Goal: Information Seeking & Learning: Learn about a topic

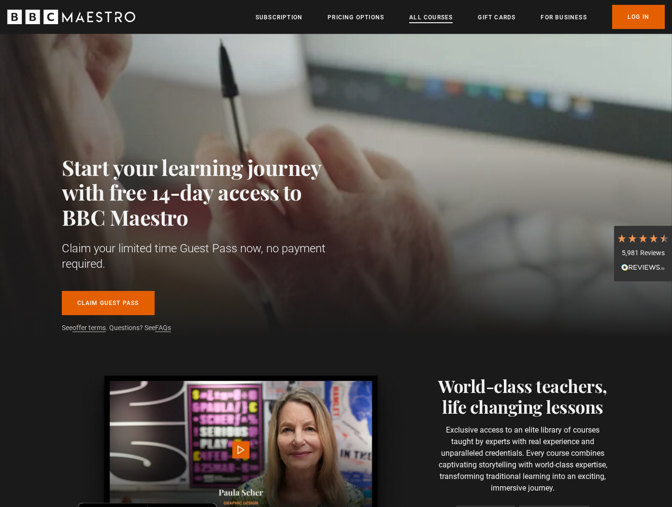
click at [436, 15] on link "All Courses" at bounding box center [430, 18] width 43 height 10
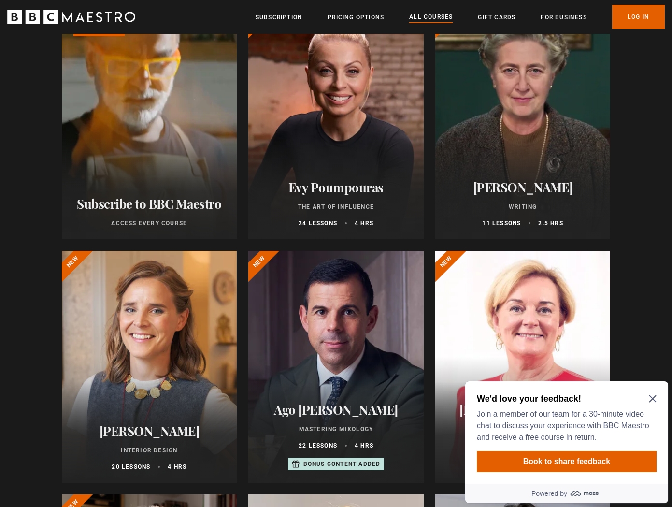
scroll to position [194, 0]
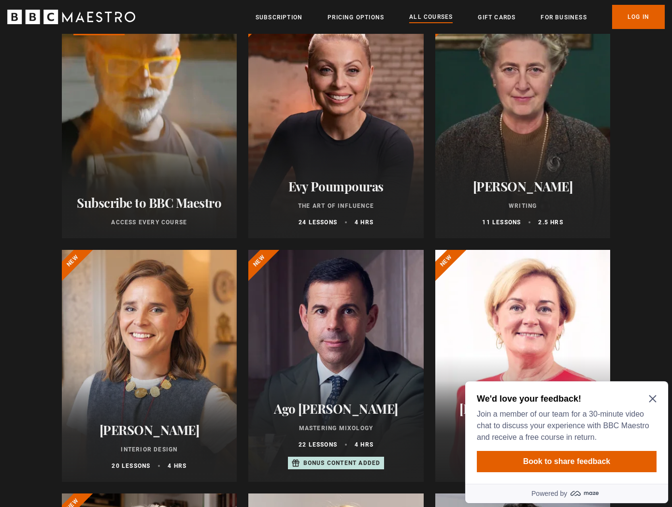
click at [651, 397] on icon "Close Maze Prompt" at bounding box center [652, 398] width 7 height 7
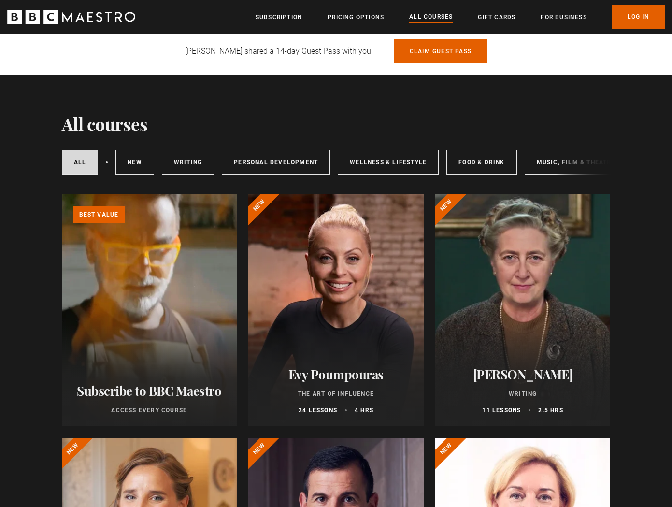
scroll to position [0, 0]
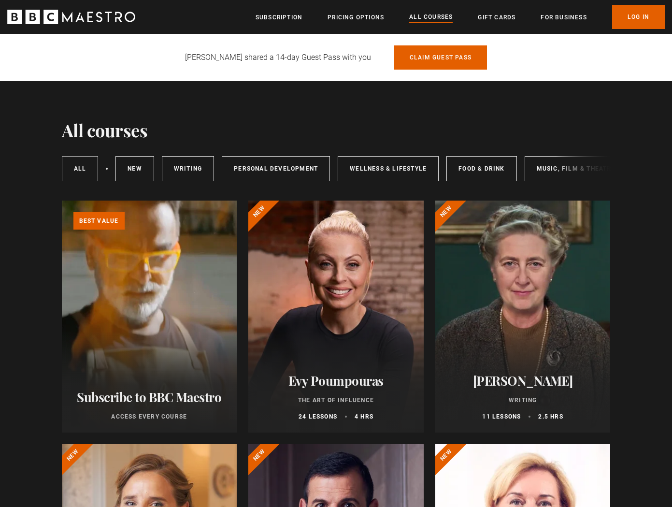
click at [81, 165] on link "All courses" at bounding box center [80, 168] width 37 height 25
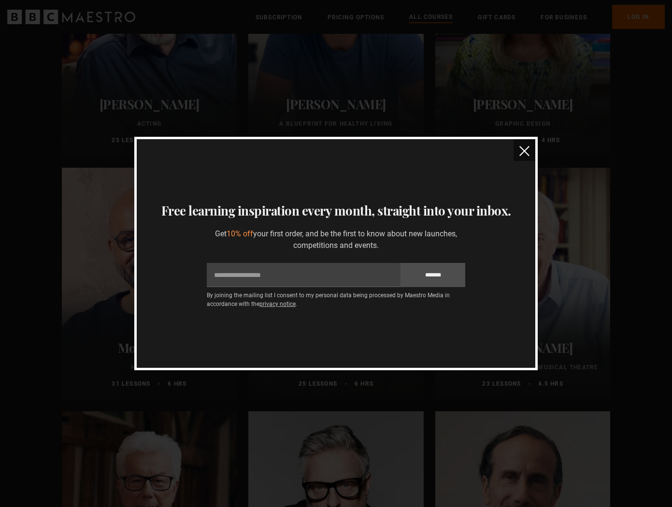
scroll to position [1734, 0]
click at [527, 149] on img "close" at bounding box center [524, 151] width 10 height 10
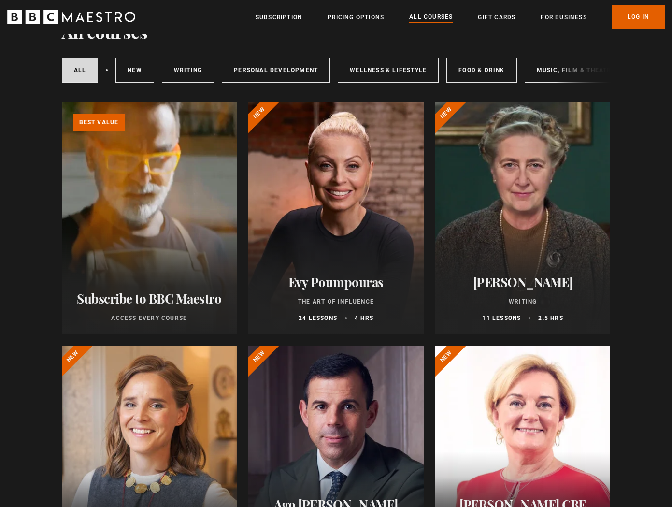
scroll to position [0, 0]
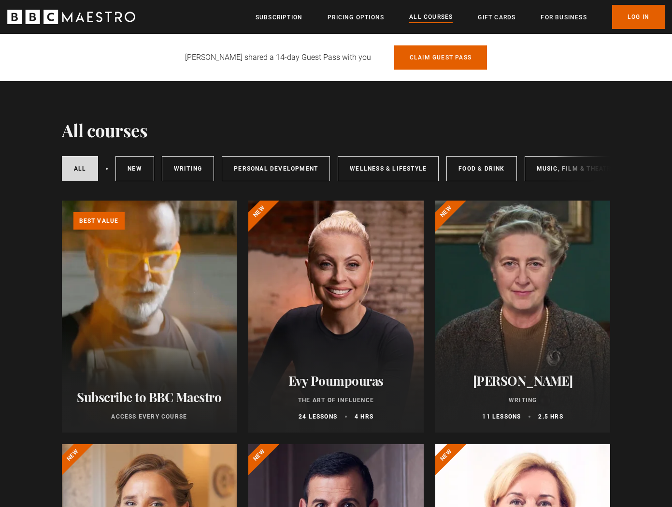
click at [57, 14] on icon "BBC Maestro" at bounding box center [50, 17] width 14 height 14
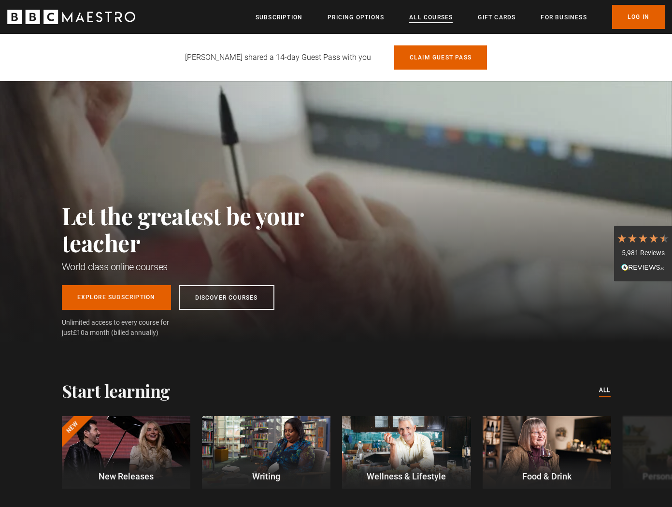
click at [425, 17] on link "All Courses" at bounding box center [430, 18] width 43 height 10
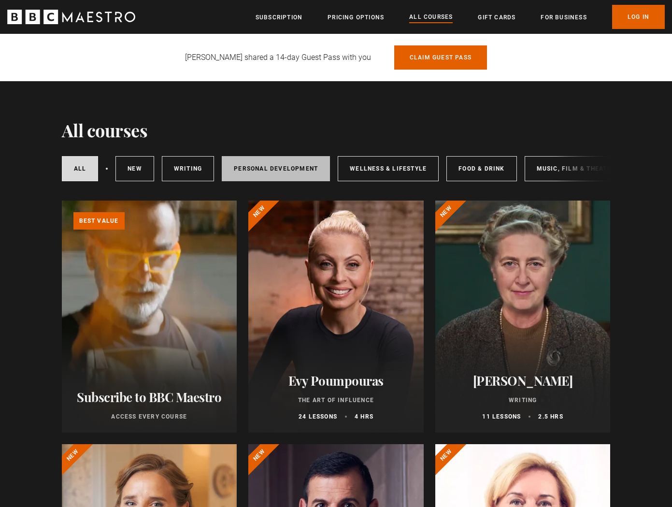
click at [272, 167] on link "Personal Development" at bounding box center [276, 168] width 108 height 25
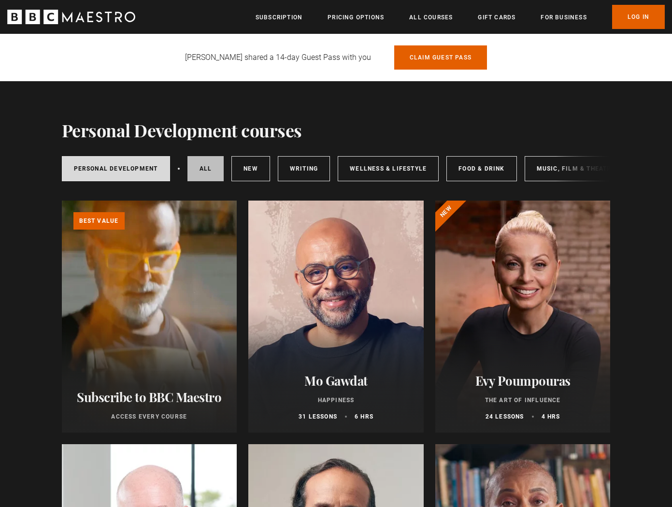
click at [207, 167] on link "All courses" at bounding box center [205, 168] width 37 height 25
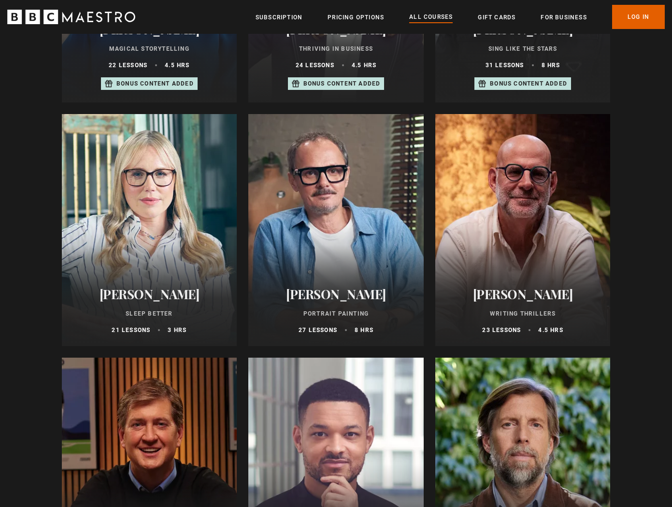
scroll to position [820, 0]
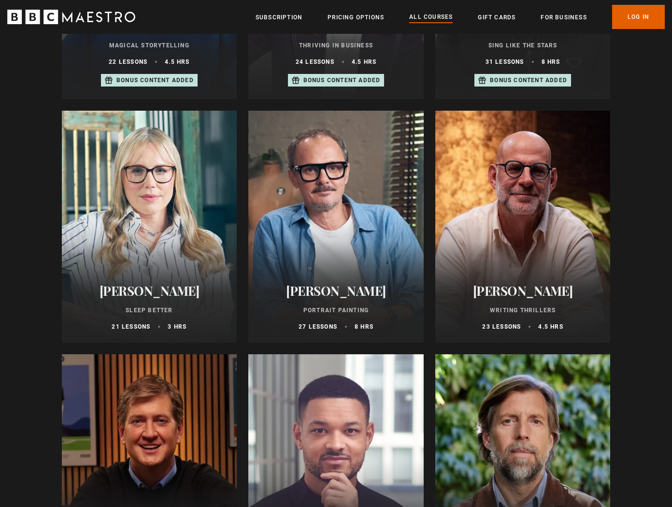
click at [339, 238] on div at bounding box center [335, 227] width 175 height 232
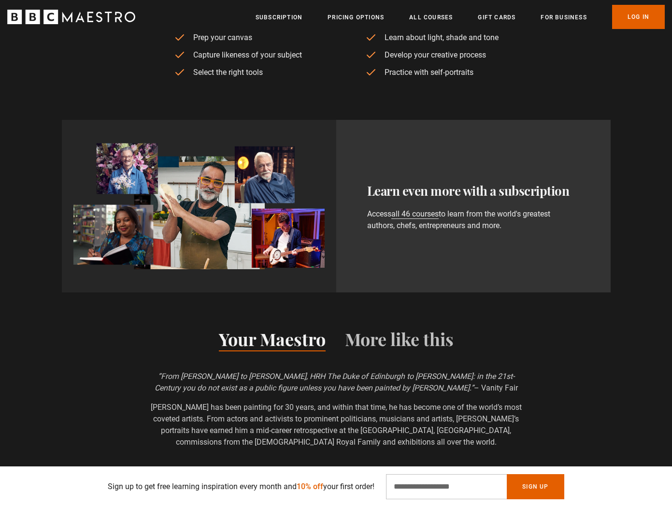
scroll to position [0, 253]
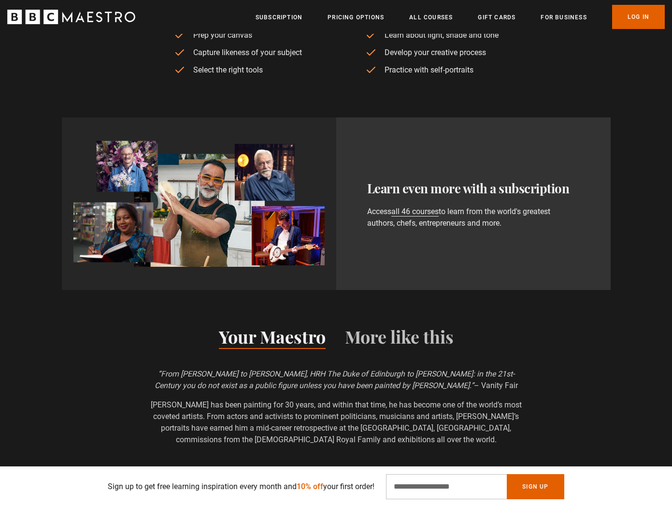
click at [235, 220] on img at bounding box center [198, 204] width 251 height 126
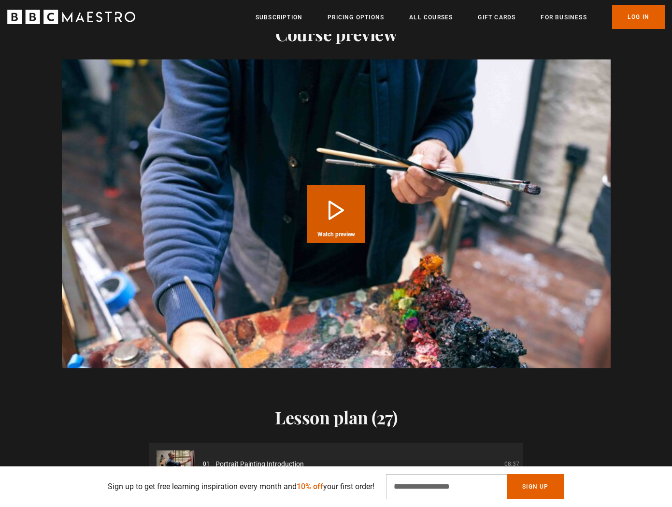
scroll to position [1096, 0]
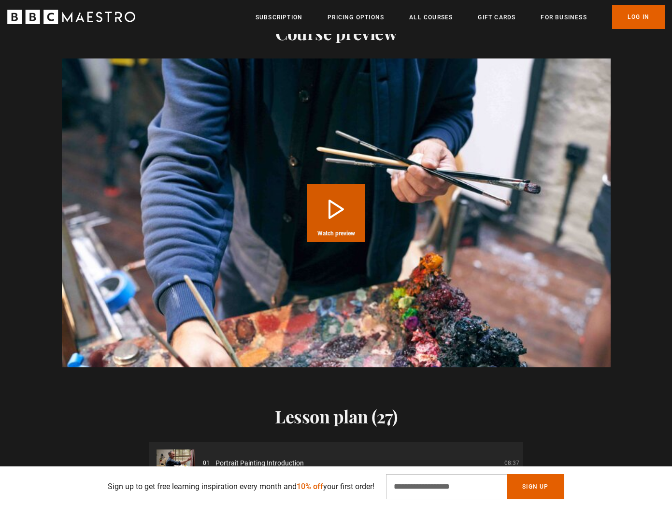
click at [328, 212] on button "Play Course overview for Portrait Painting with [PERSON_NAME] Watch preview" at bounding box center [336, 213] width 58 height 58
